Goal: Transaction & Acquisition: Obtain resource

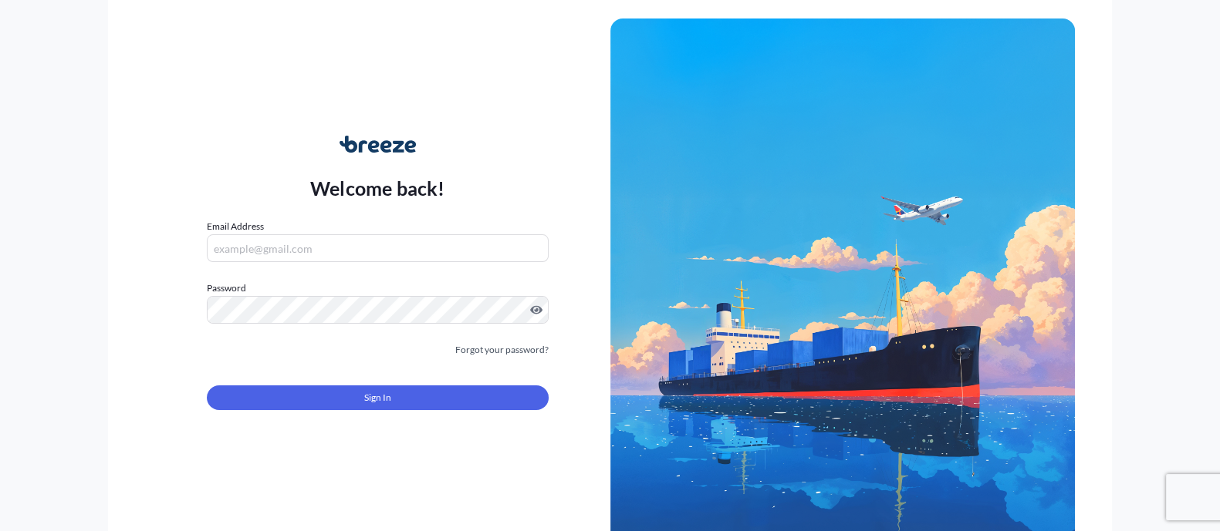
type input "[EMAIL_ADDRESS][DOMAIN_NAME]"
click at [397, 377] on div "Sign In" at bounding box center [377, 393] width 341 height 34
click at [380, 384] on div "Sign In" at bounding box center [377, 393] width 341 height 34
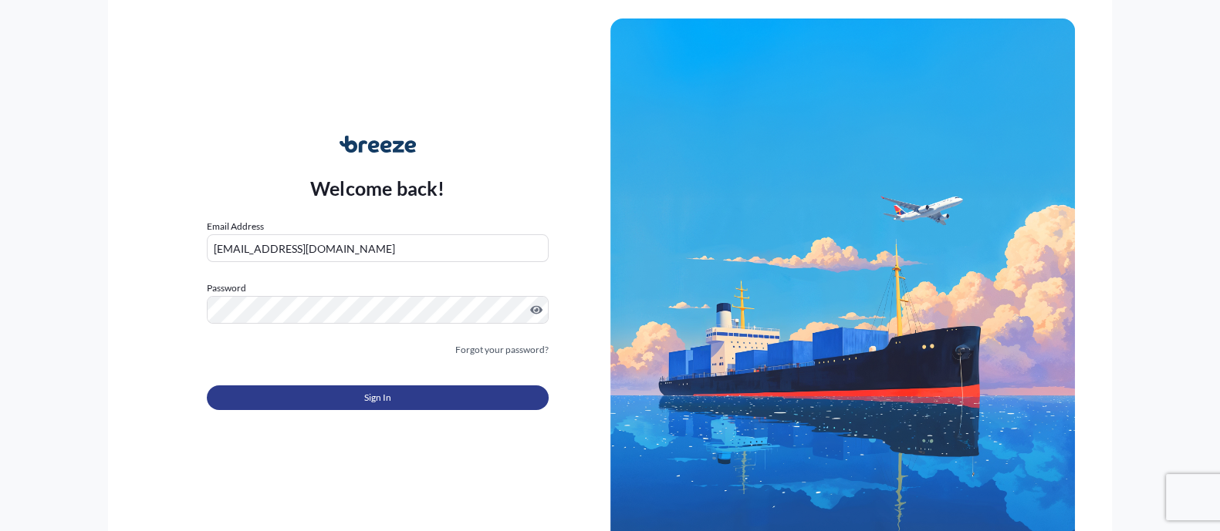
click at [377, 387] on button "Sign In" at bounding box center [377, 398] width 341 height 25
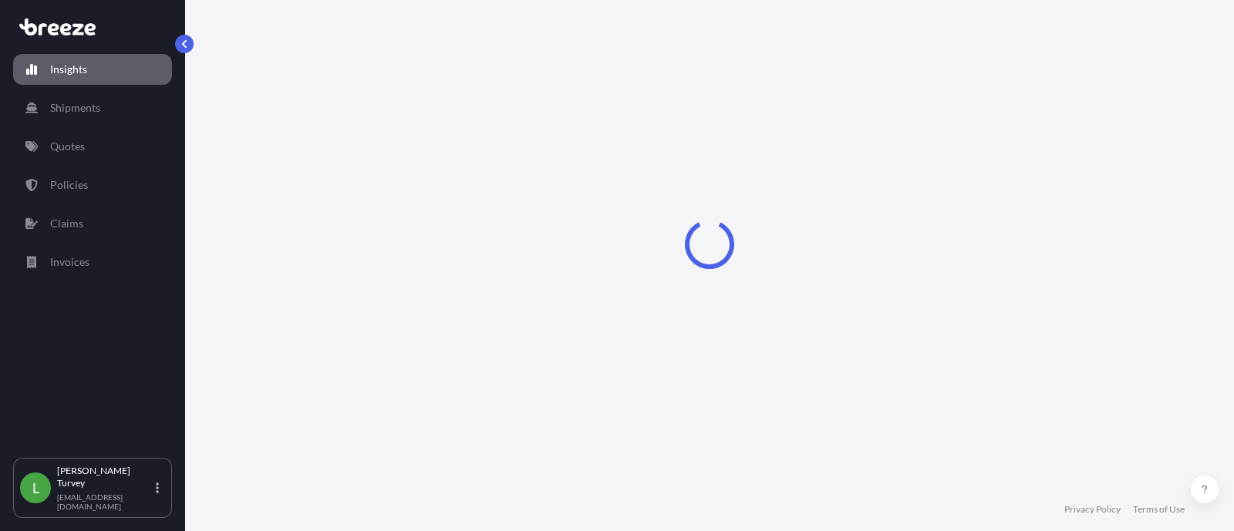
select select "2025"
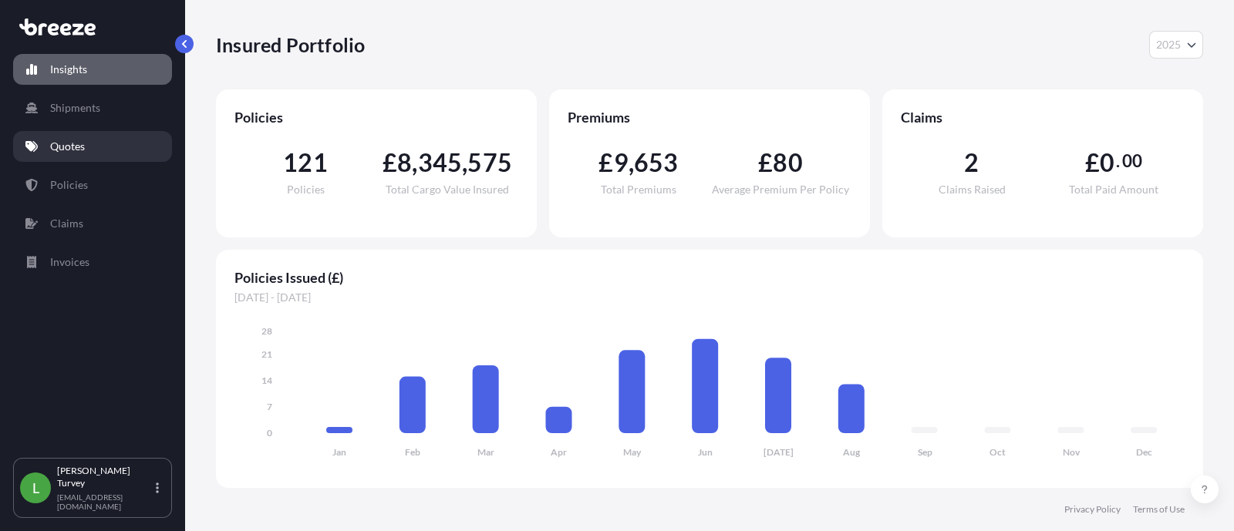
click at [164, 150] on link "Quotes" at bounding box center [92, 146] width 159 height 31
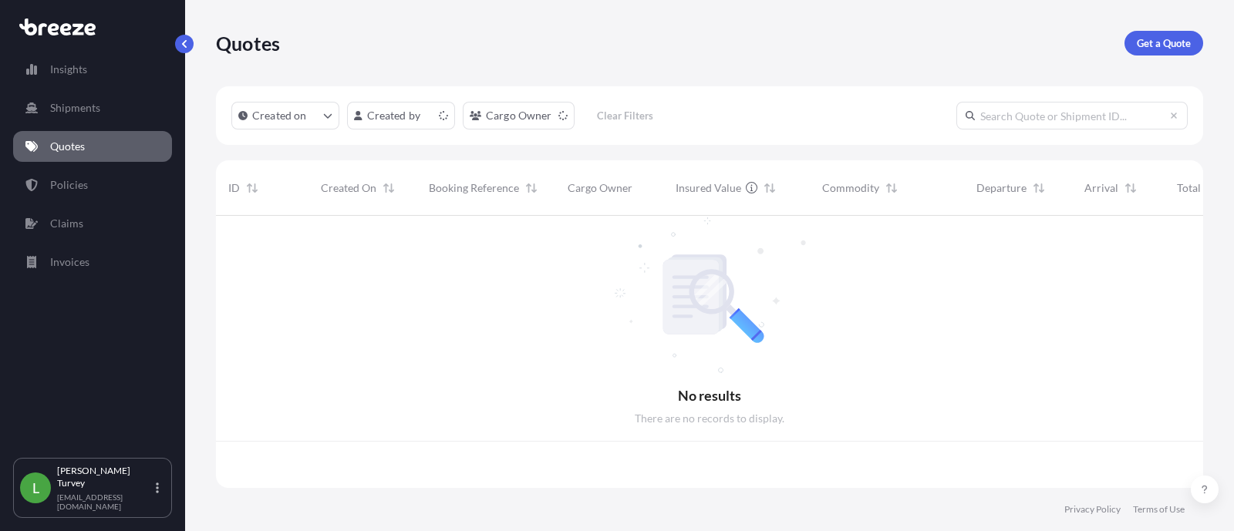
scroll to position [266, 972]
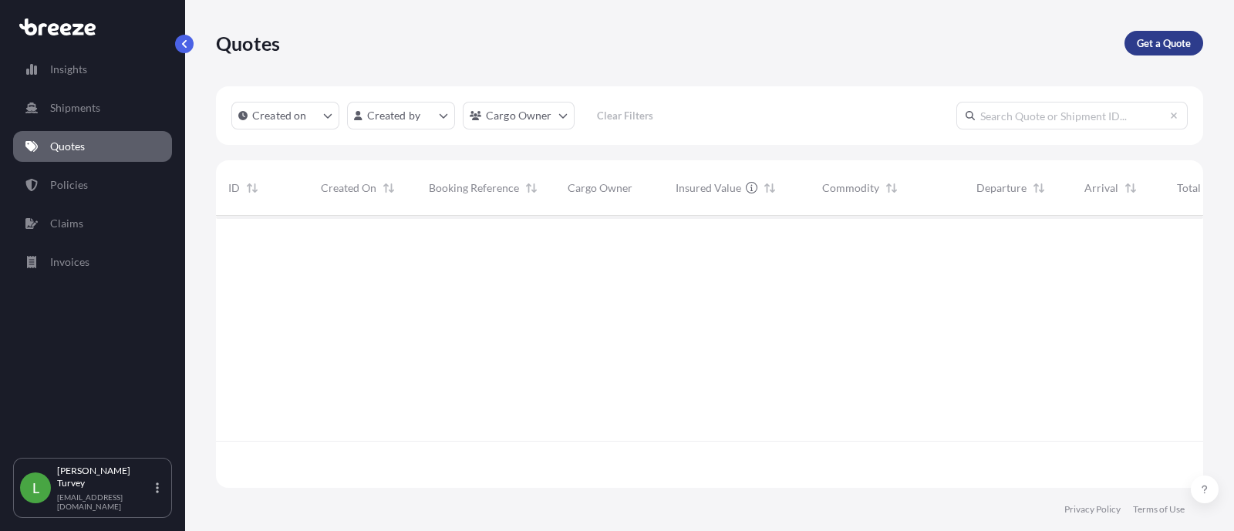
click at [1156, 40] on p "Get a Quote" at bounding box center [1164, 42] width 54 height 15
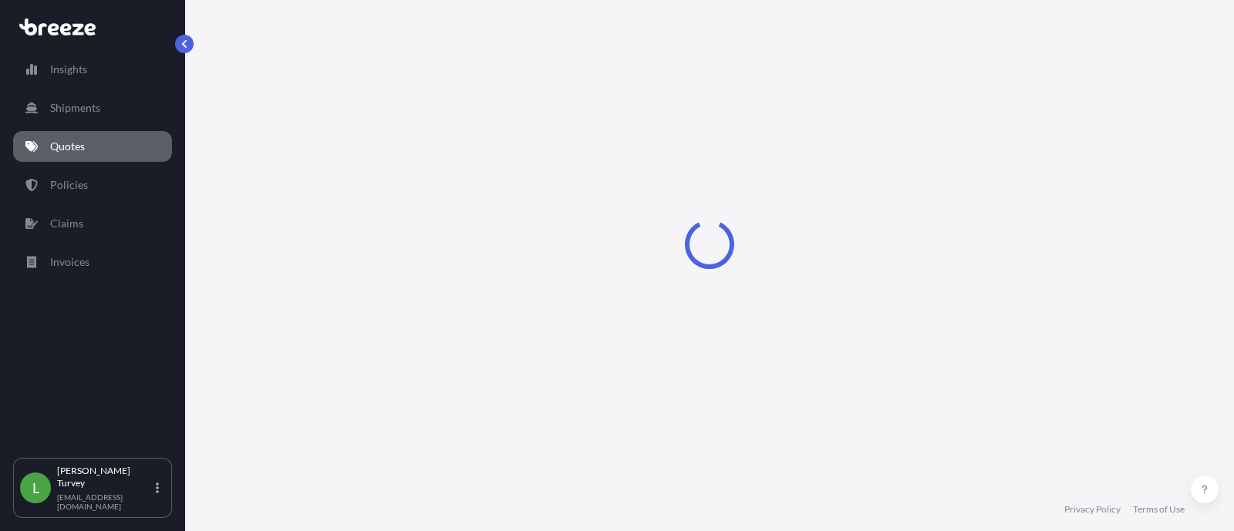
select select "Sea"
select select "1"
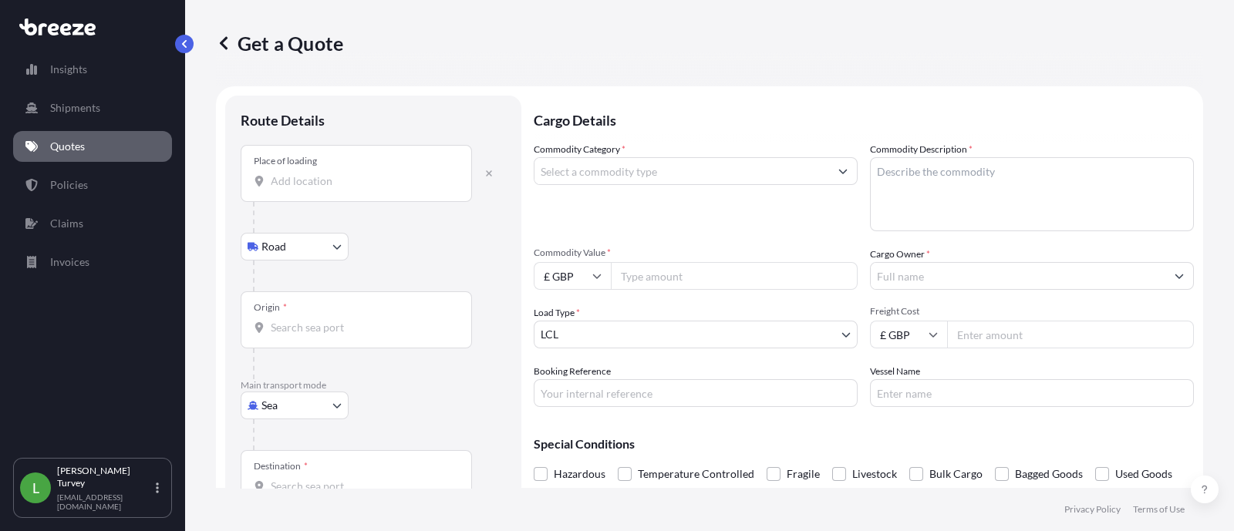
click at [322, 174] on input "Place of loading" at bounding box center [362, 181] width 182 height 15
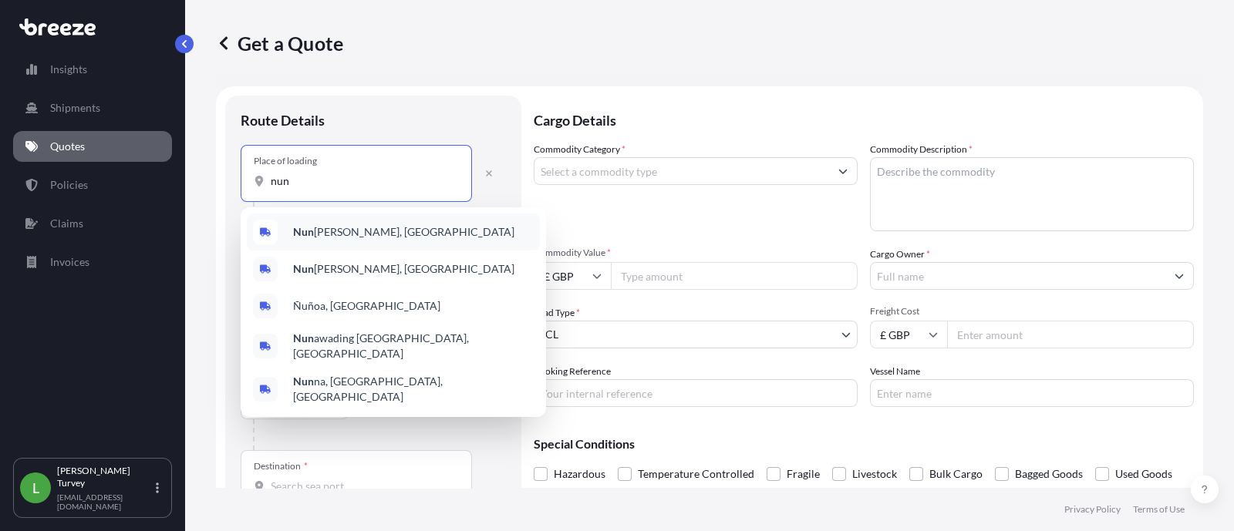
click at [363, 233] on div "[PERSON_NAME], [GEOGRAPHIC_DATA]" at bounding box center [393, 232] width 293 height 37
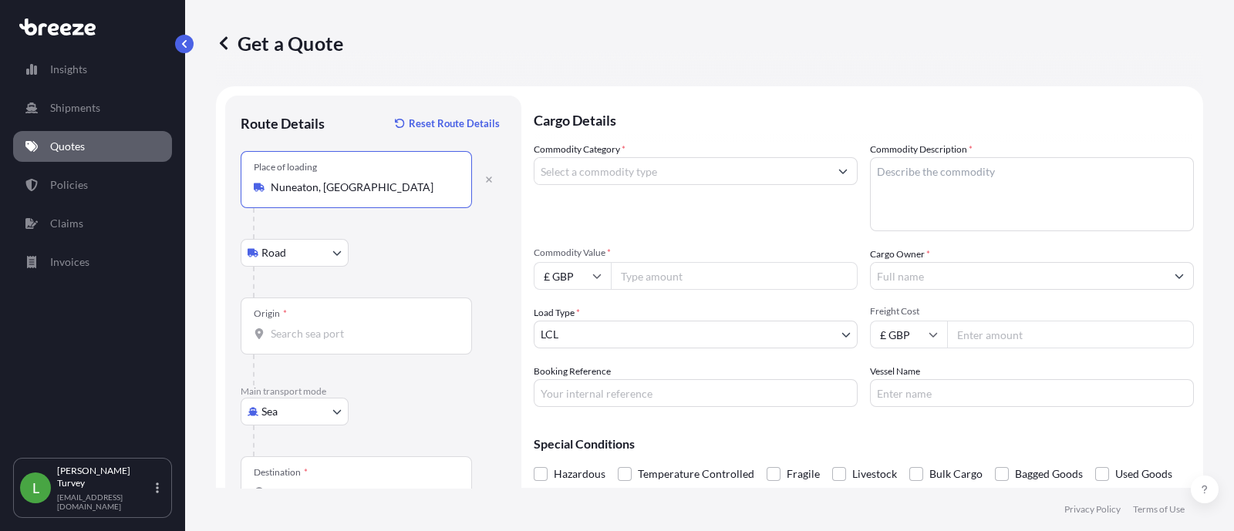
type input "Nuneaton, [GEOGRAPHIC_DATA]"
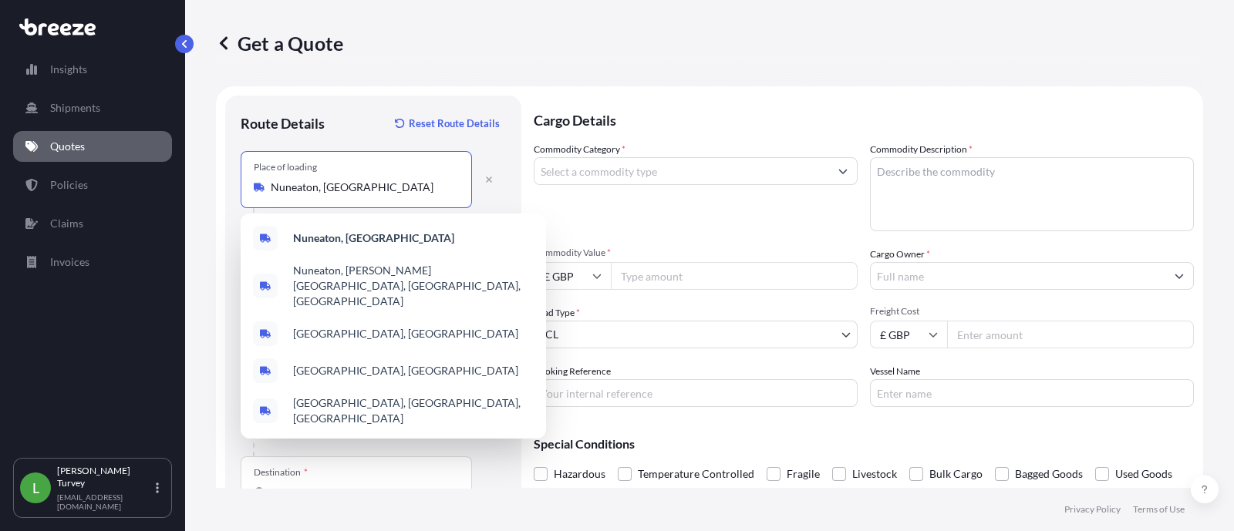
click at [750, 264] on input "Commodity Value *" at bounding box center [734, 276] width 247 height 28
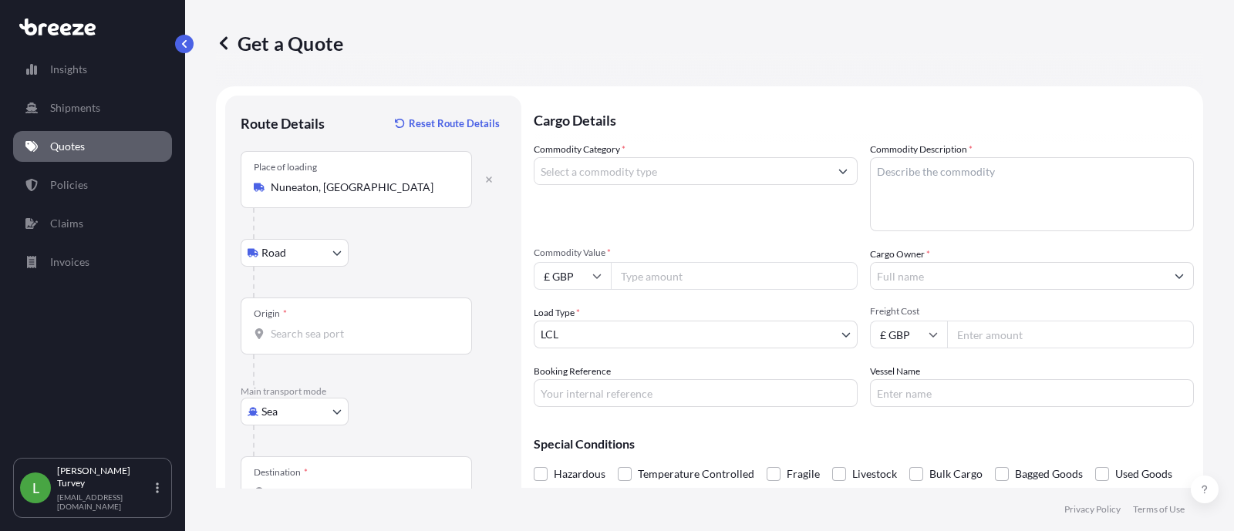
paste input "17259.57"
type input "17259.57"
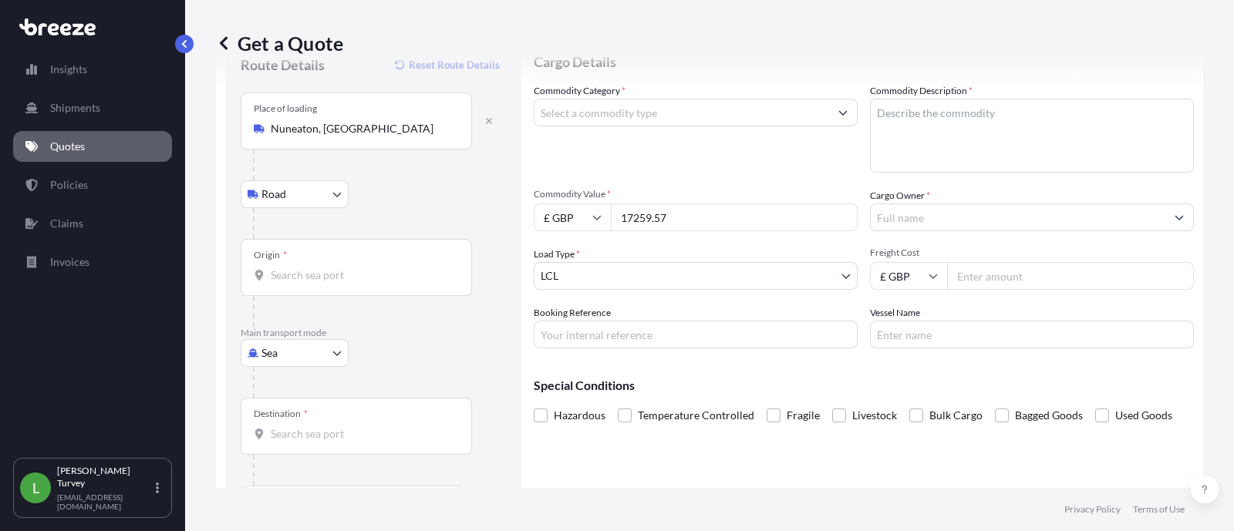
scroll to position [104, 0]
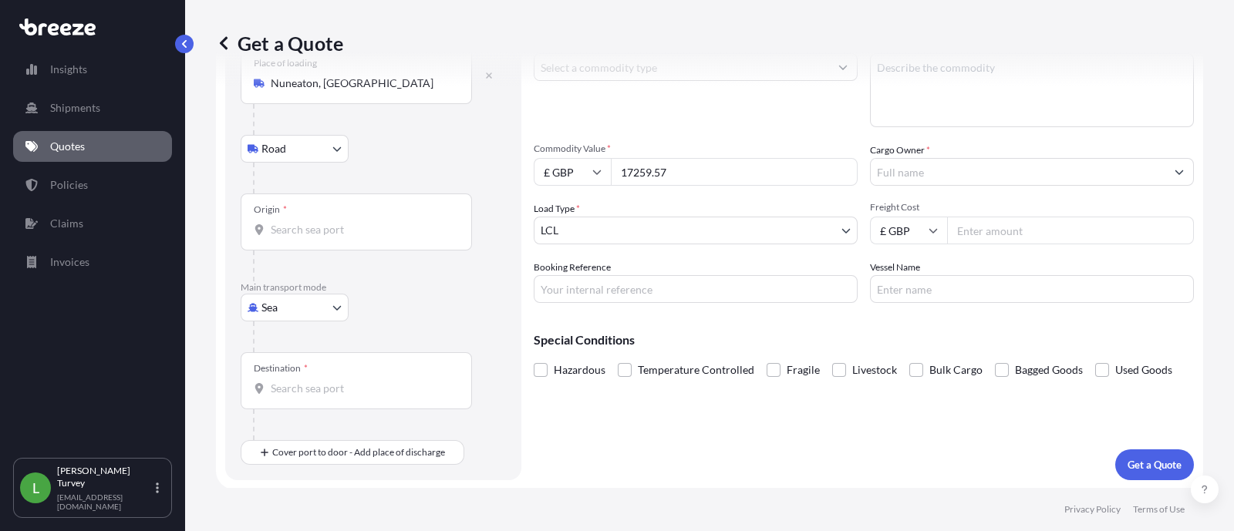
click at [615, 286] on input "Booking Reference" at bounding box center [696, 289] width 324 height 28
paste input "24406"
type input "Q24406"
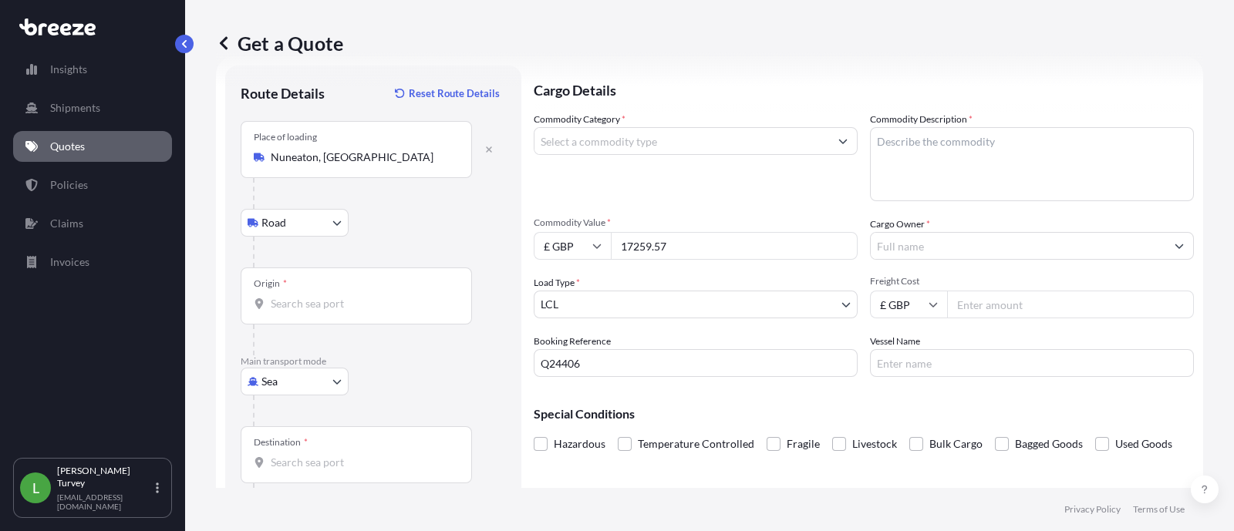
scroll to position [0, 0]
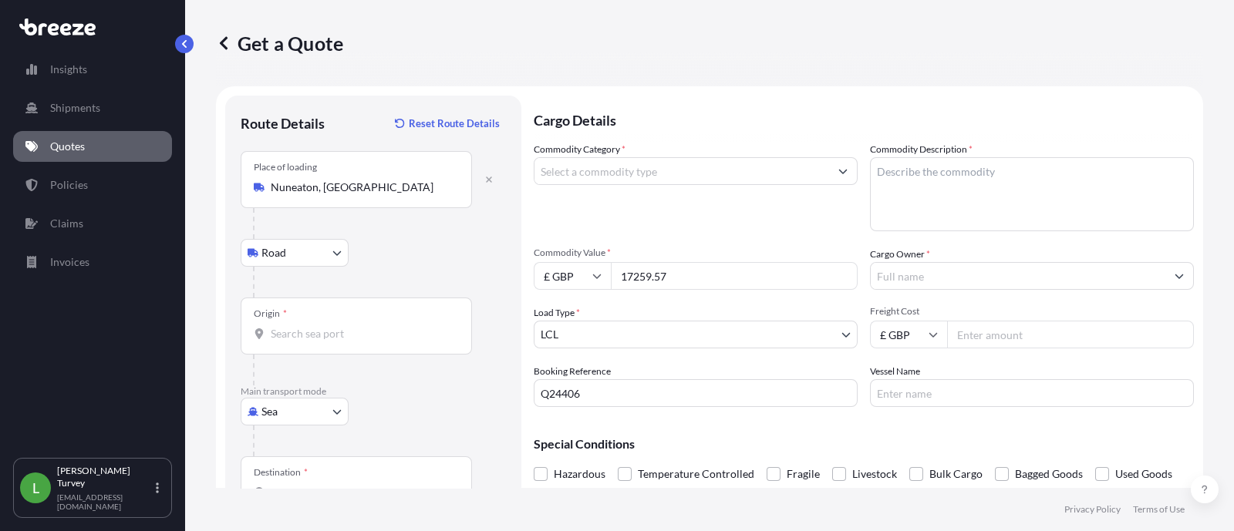
click at [976, 194] on textarea "Commodity Description *" at bounding box center [1032, 194] width 324 height 74
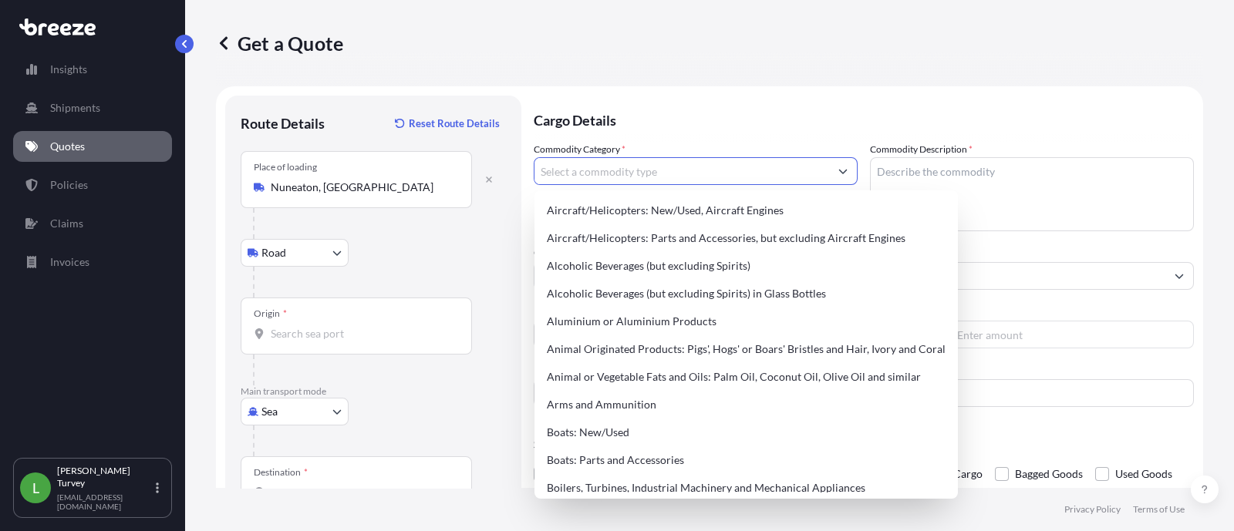
click at [625, 160] on input "Commodity Category *" at bounding box center [682, 171] width 295 height 28
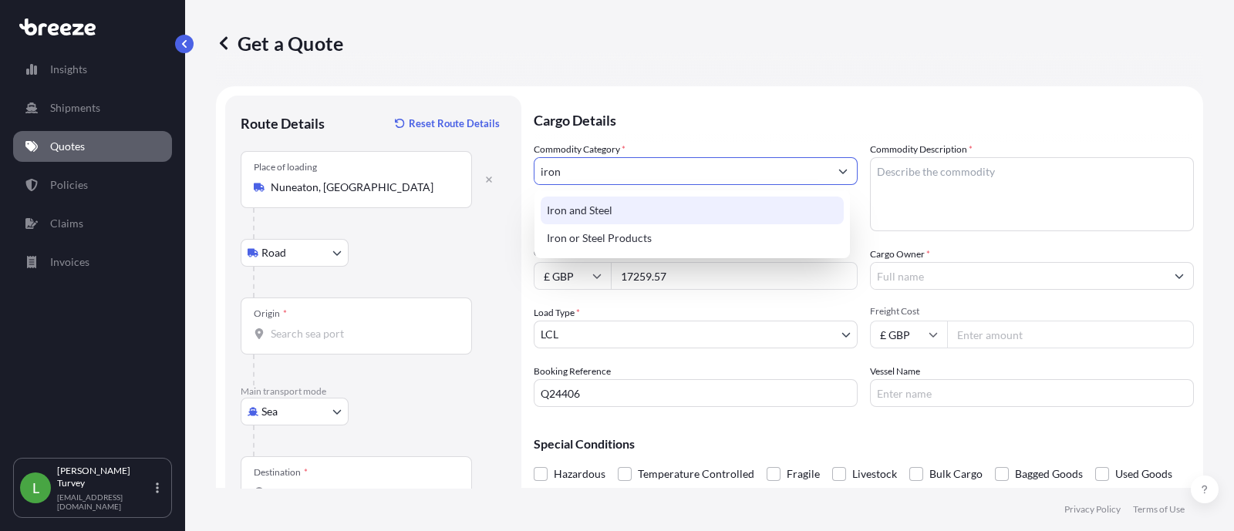
click at [640, 216] on div "Iron and Steel" at bounding box center [692, 211] width 303 height 28
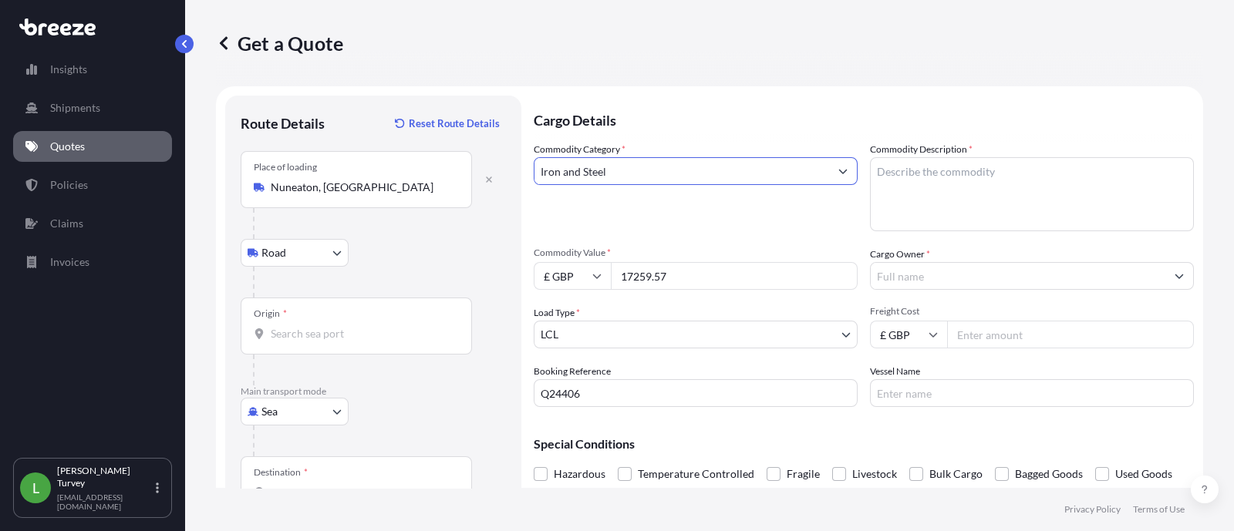
type input "Iron and Steel"
drag, startPoint x: 1010, startPoint y: 183, endPoint x: 1022, endPoint y: 164, distance: 22.9
click at [1014, 184] on textarea "Commodity Description *" at bounding box center [1032, 194] width 324 height 74
type textarea "Manhole covers"
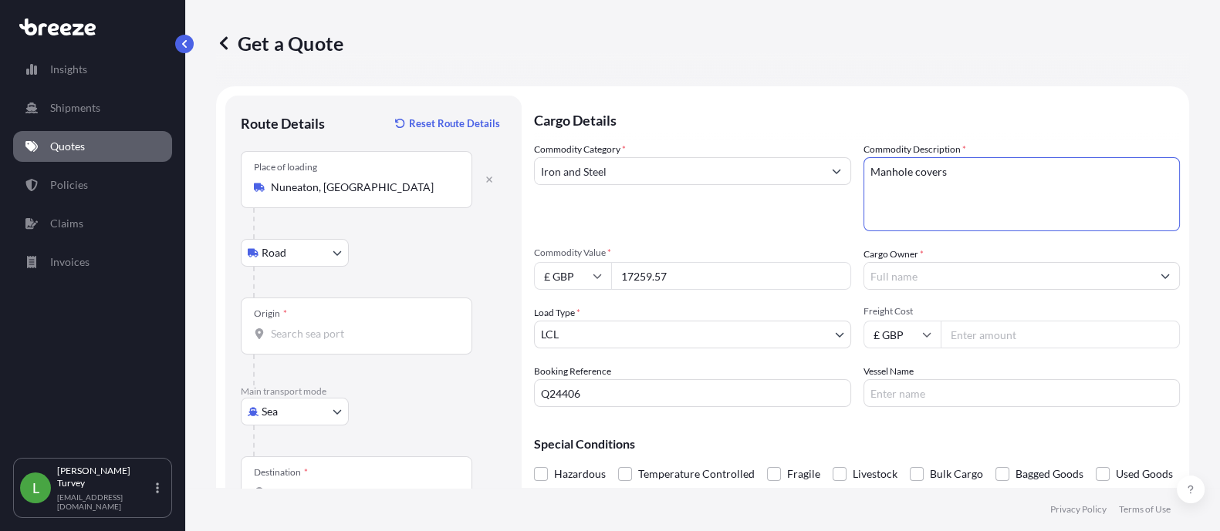
click at [1032, 274] on input "Cargo Owner *" at bounding box center [1008, 276] width 288 height 28
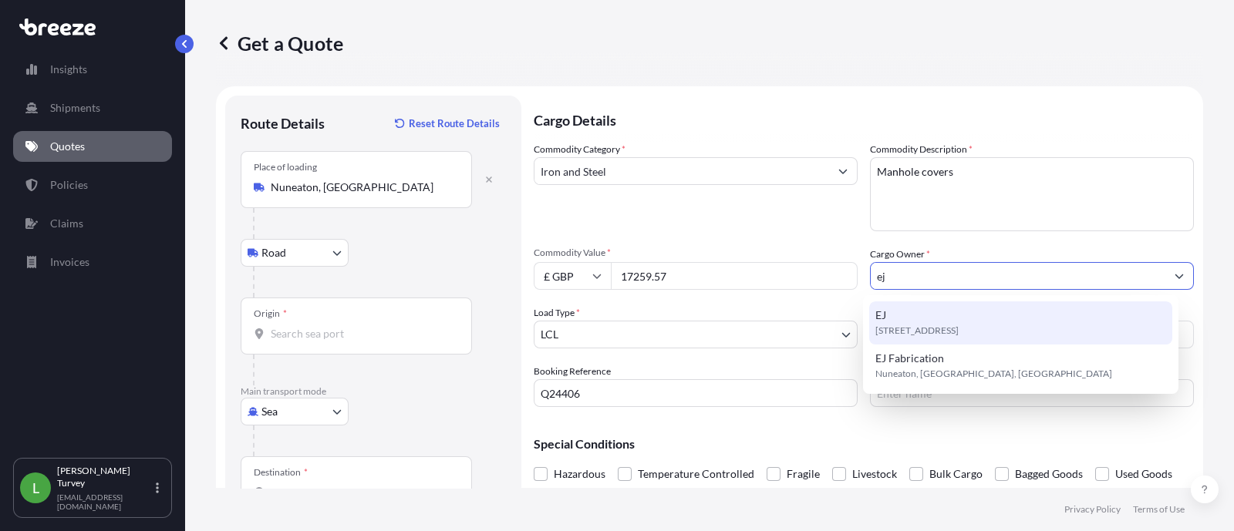
click at [959, 326] on span "[STREET_ADDRESS]" at bounding box center [917, 330] width 83 height 15
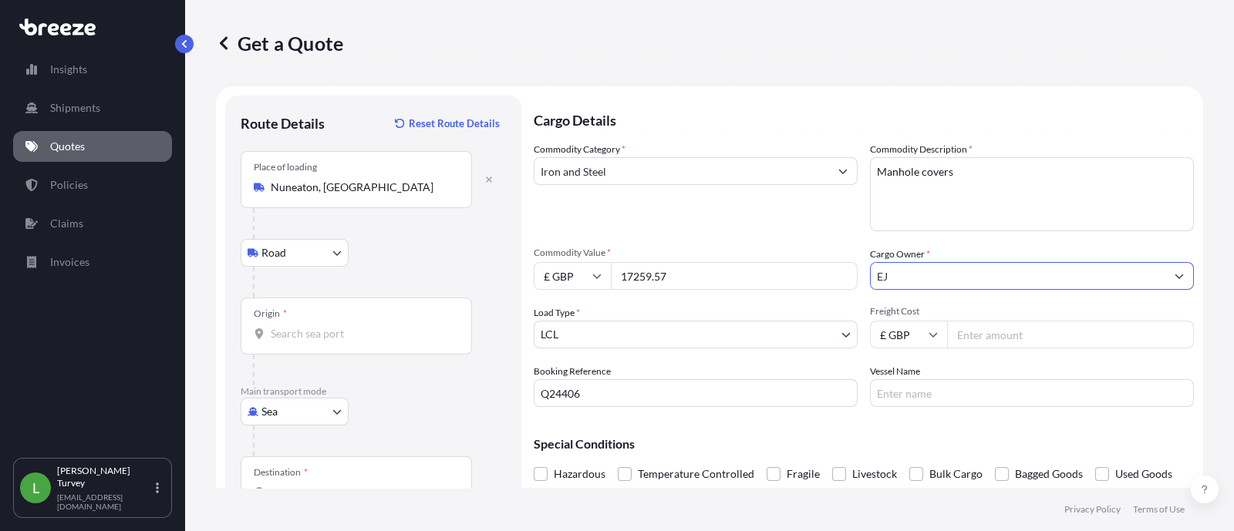
type input "EJ"
click at [1001, 333] on input "Freight Cost" at bounding box center [1070, 335] width 247 height 28
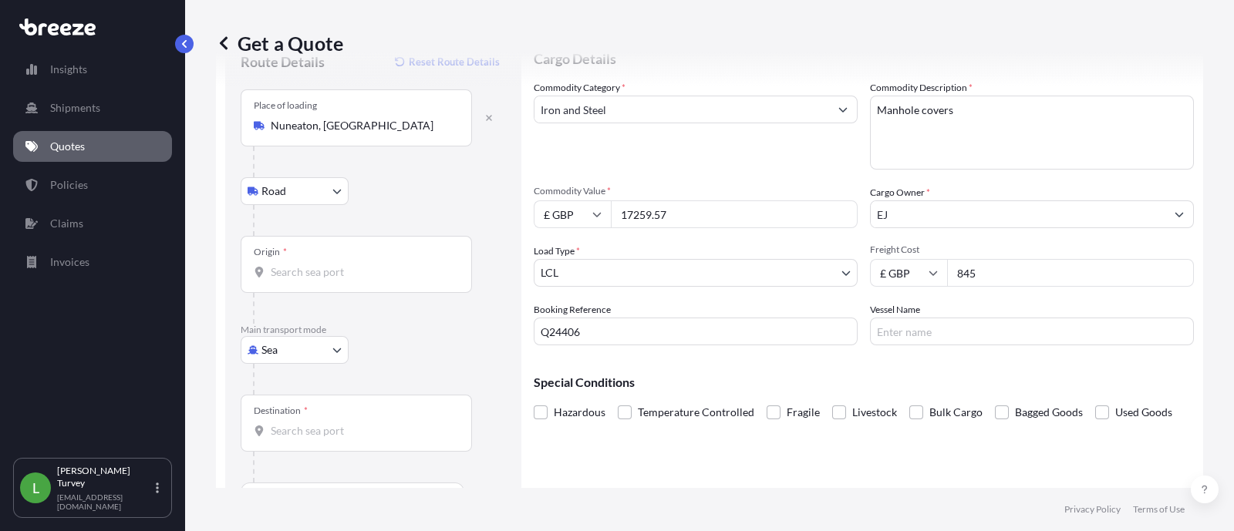
scroll to position [104, 0]
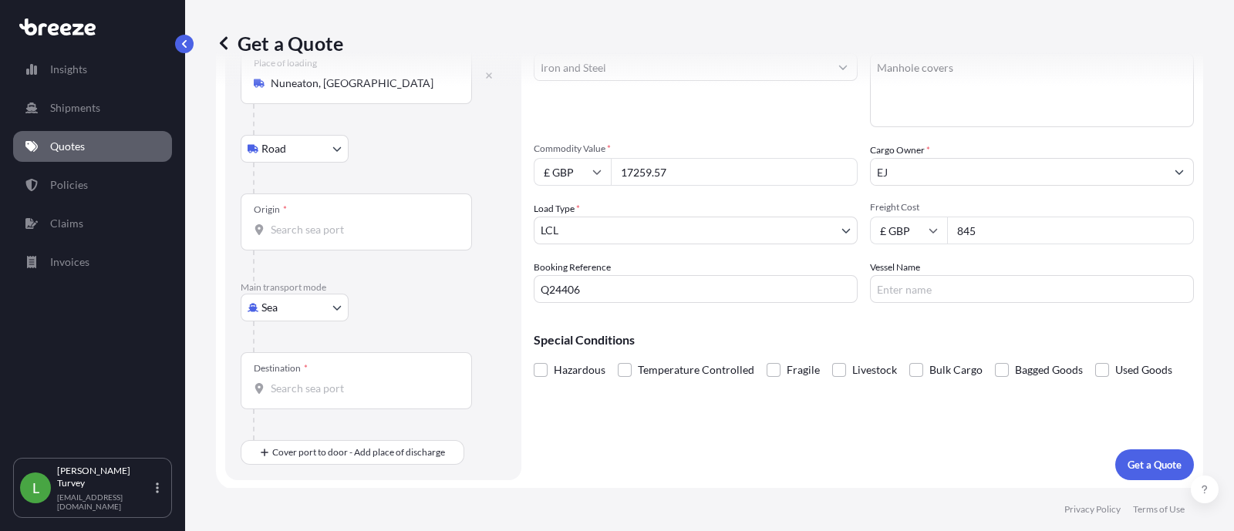
type input "845"
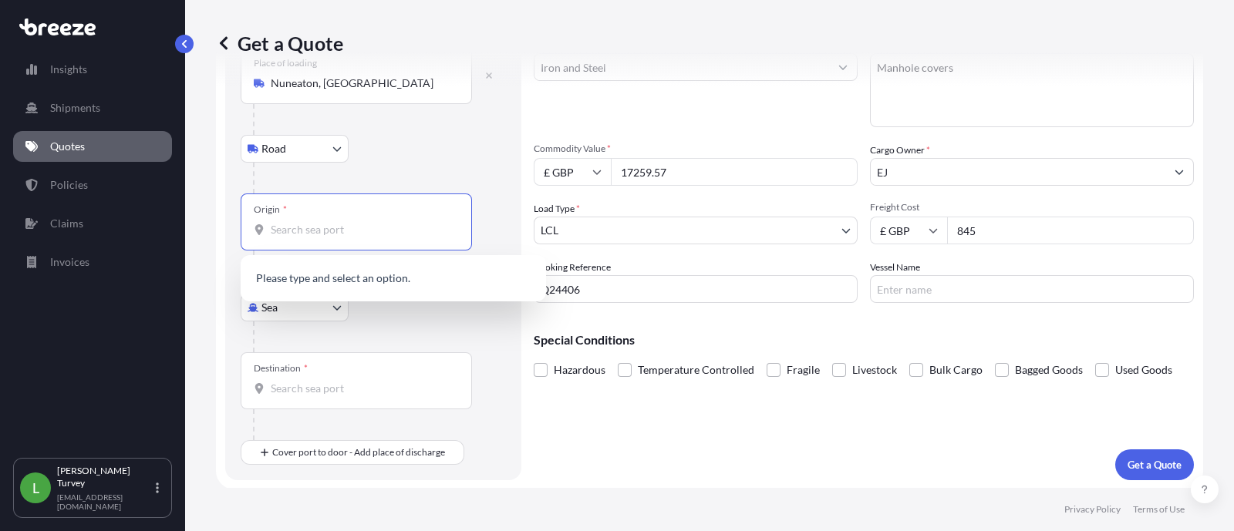
click at [309, 231] on input "Origin *" at bounding box center [362, 229] width 182 height 15
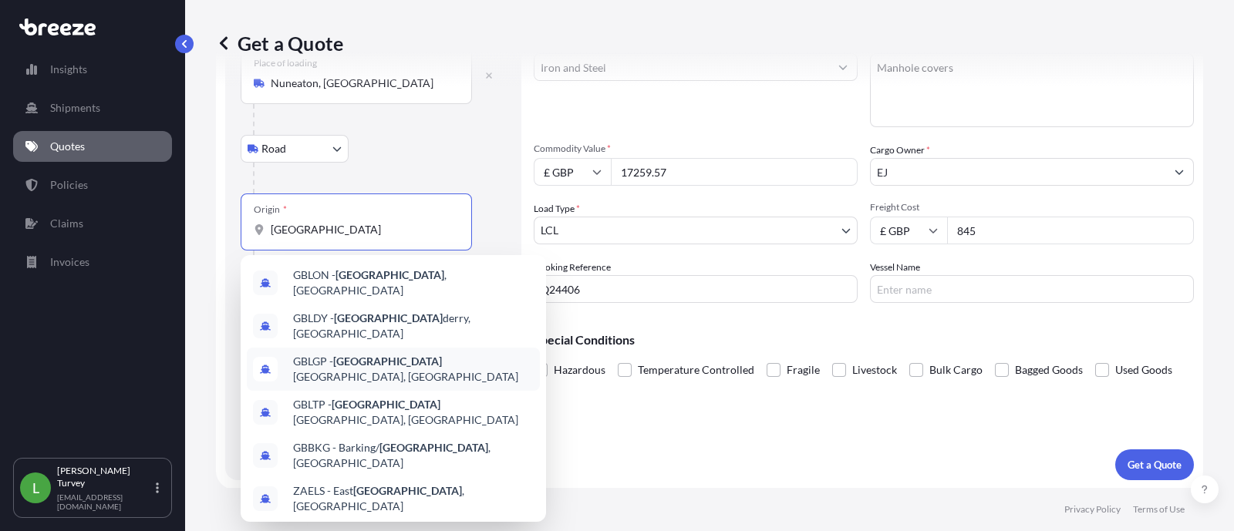
click at [413, 354] on span "GBLGP - [GEOGRAPHIC_DATA], [GEOGRAPHIC_DATA]" at bounding box center [413, 369] width 241 height 31
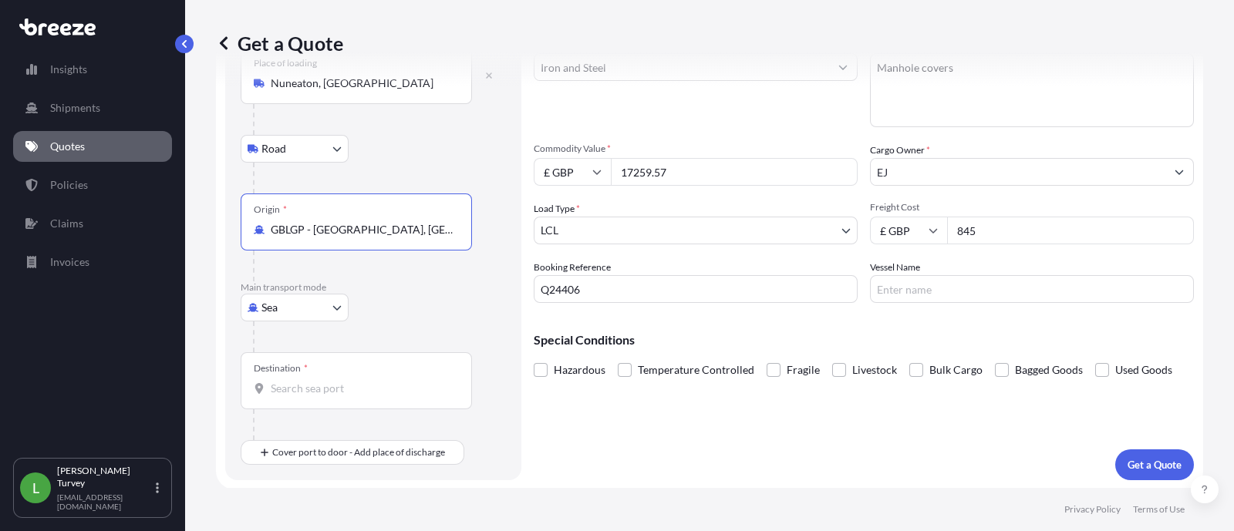
type input "GBLGP - [GEOGRAPHIC_DATA], [GEOGRAPHIC_DATA]"
click at [336, 386] on input "Destination *" at bounding box center [362, 388] width 182 height 15
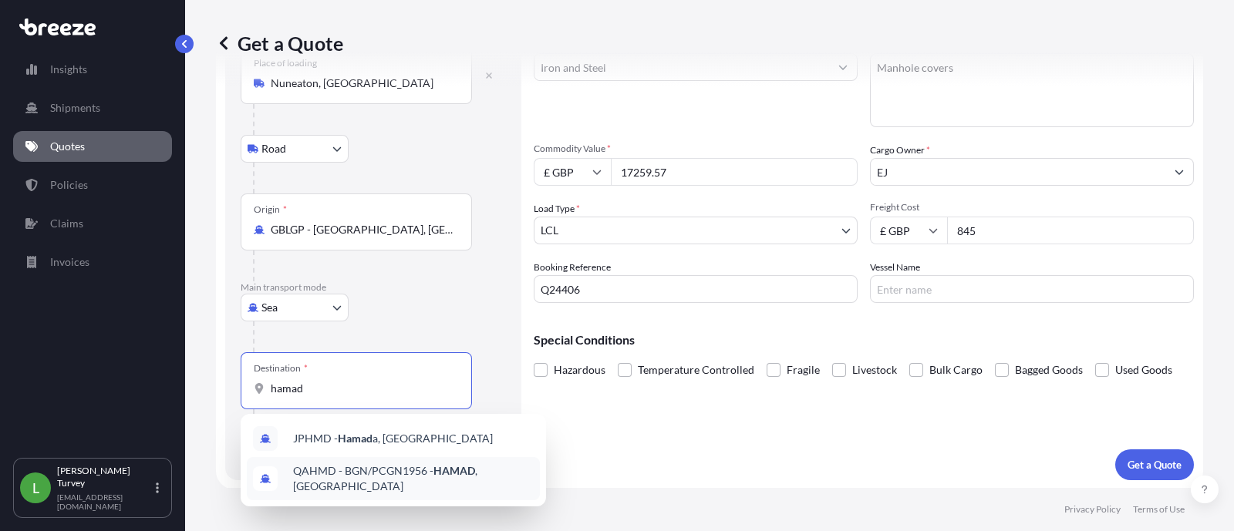
click at [469, 482] on span "QAHMD - BGN/PCGN1956 - HAMAD , [GEOGRAPHIC_DATA]" at bounding box center [413, 479] width 241 height 31
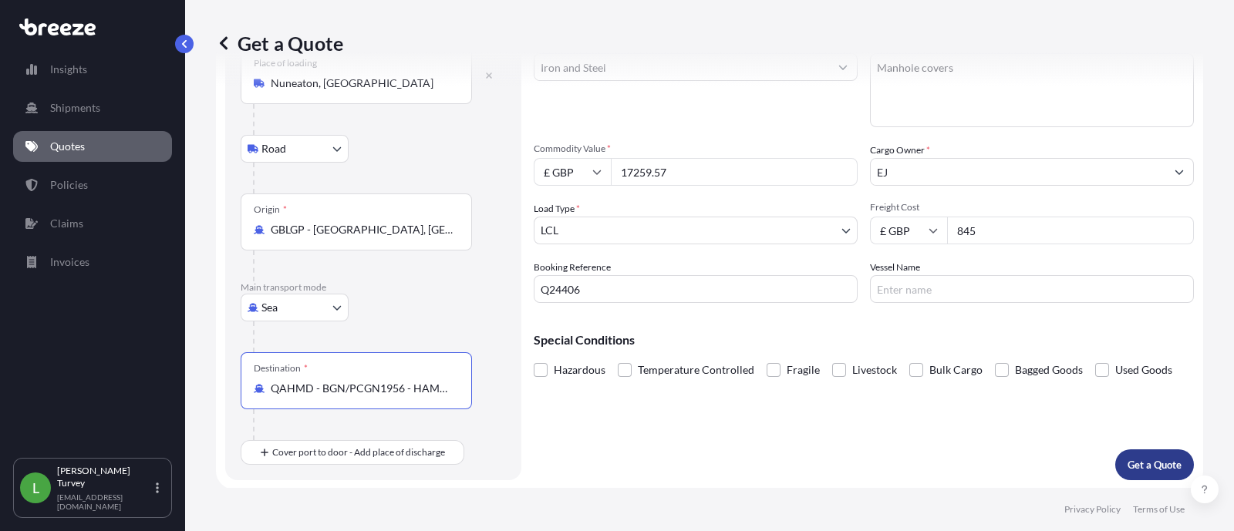
type input "QAHMD - BGN/PCGN1956 - HAMAD, [GEOGRAPHIC_DATA]"
click at [1128, 467] on p "Get a Quote" at bounding box center [1155, 464] width 54 height 15
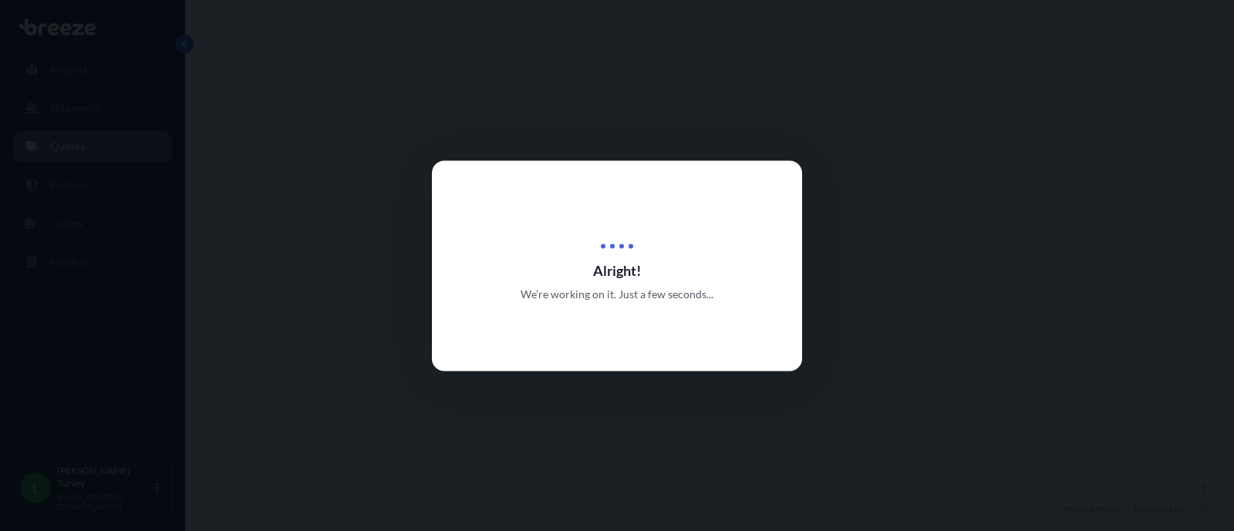
select select "Road"
select select "Sea"
select select "1"
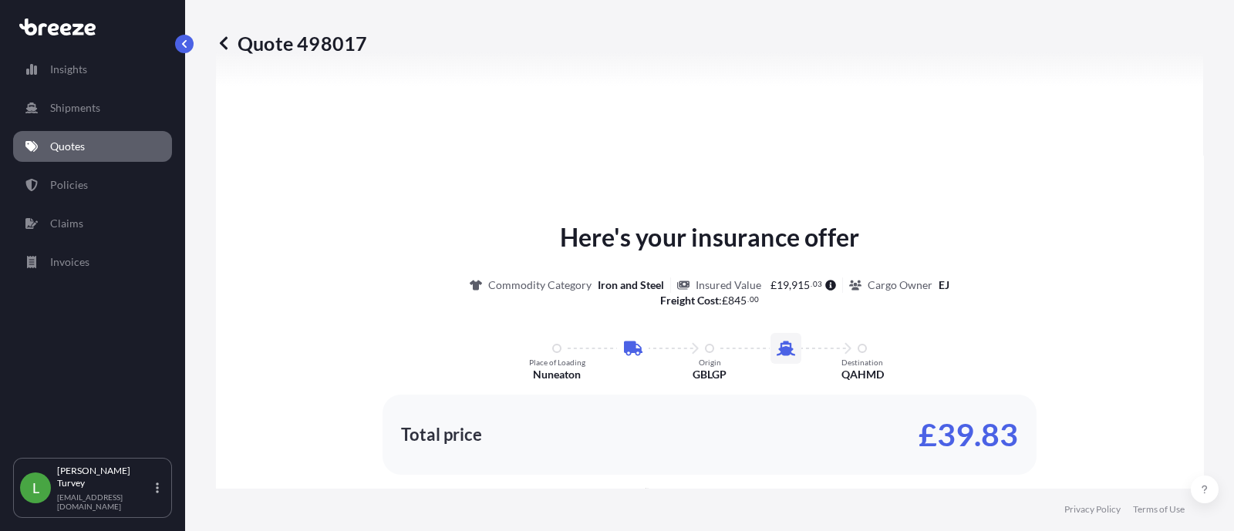
scroll to position [782, 0]
